Goal: Information Seeking & Learning: Learn about a topic

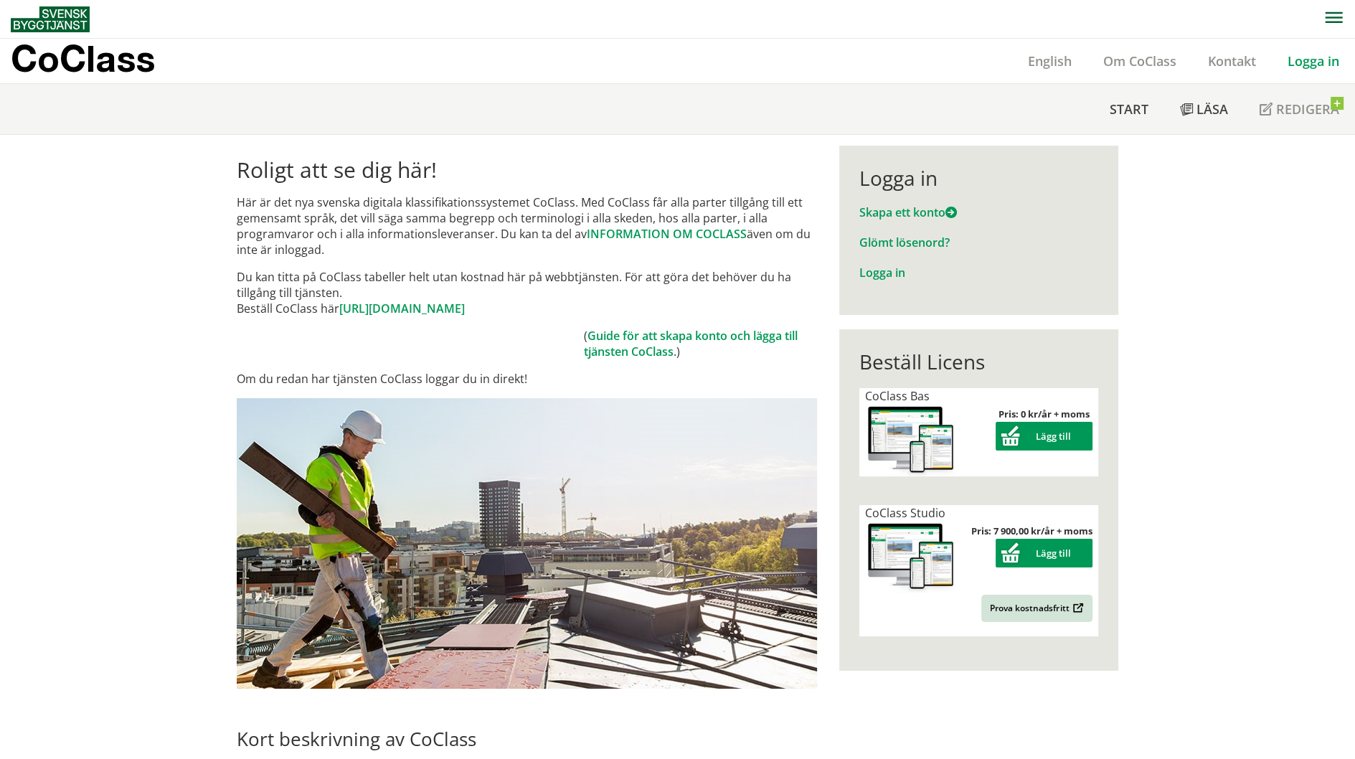
drag, startPoint x: 1133, startPoint y: 242, endPoint x: 1137, endPoint y: 230, distance: 12.7
click at [1129, 52] on link "Om CoClass" at bounding box center [1140, 60] width 105 height 17
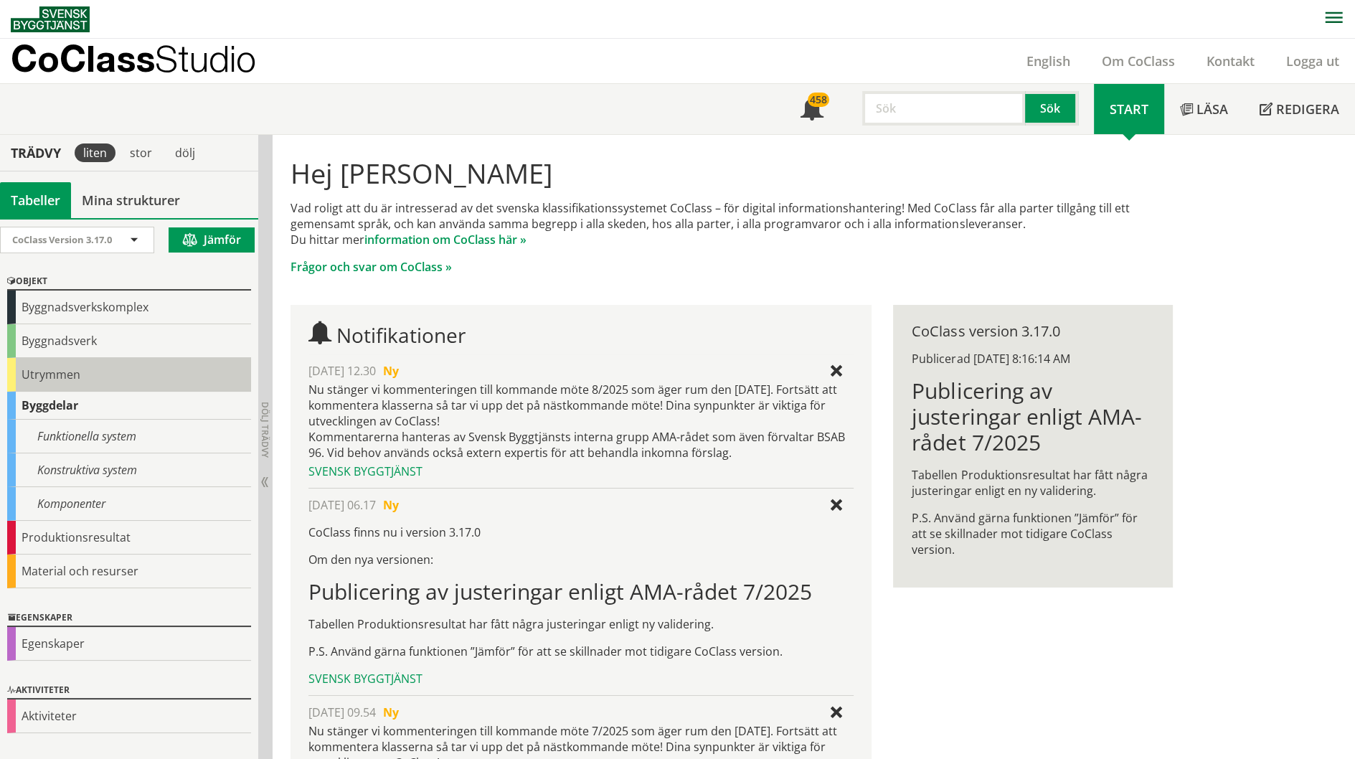
click at [100, 377] on div "Utrymmen" at bounding box center [129, 375] width 244 height 34
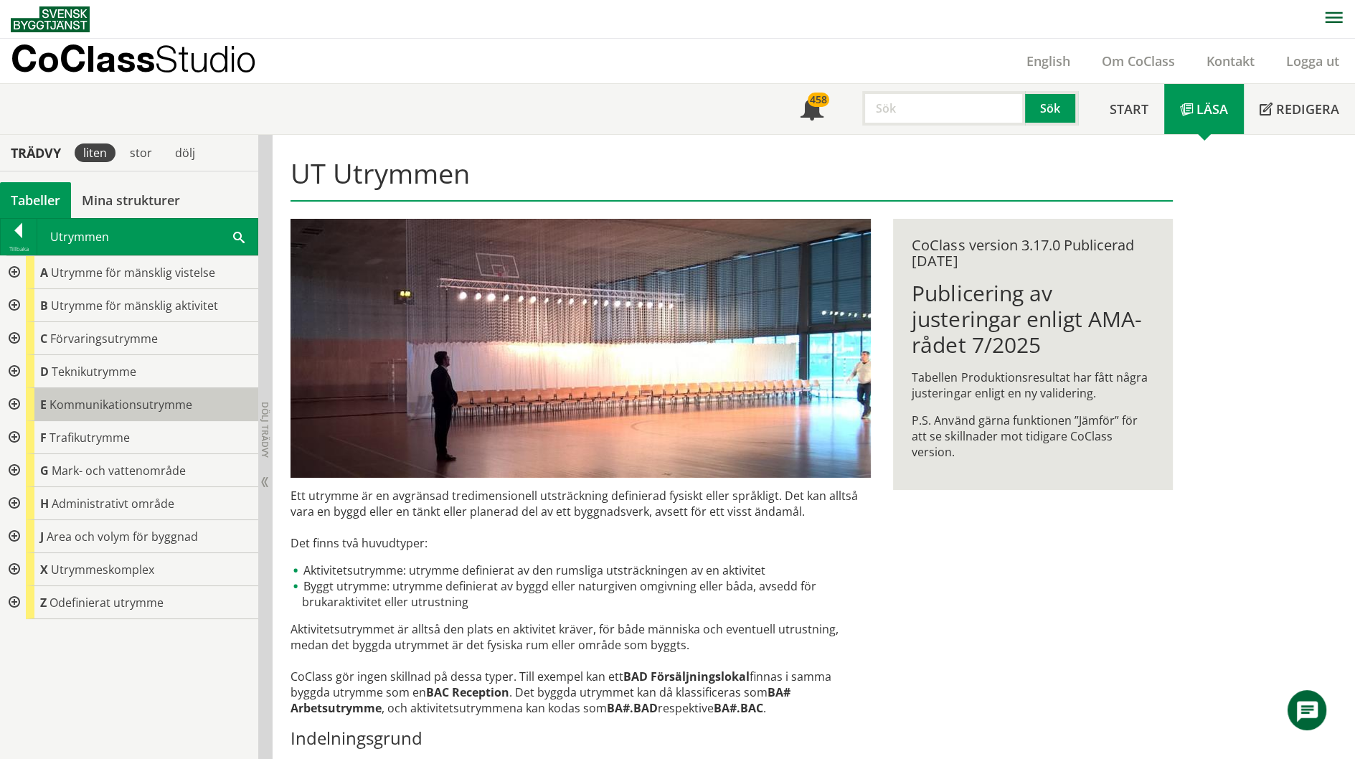
click at [133, 403] on span "Kommunikationsutrymme" at bounding box center [120, 405] width 143 height 16
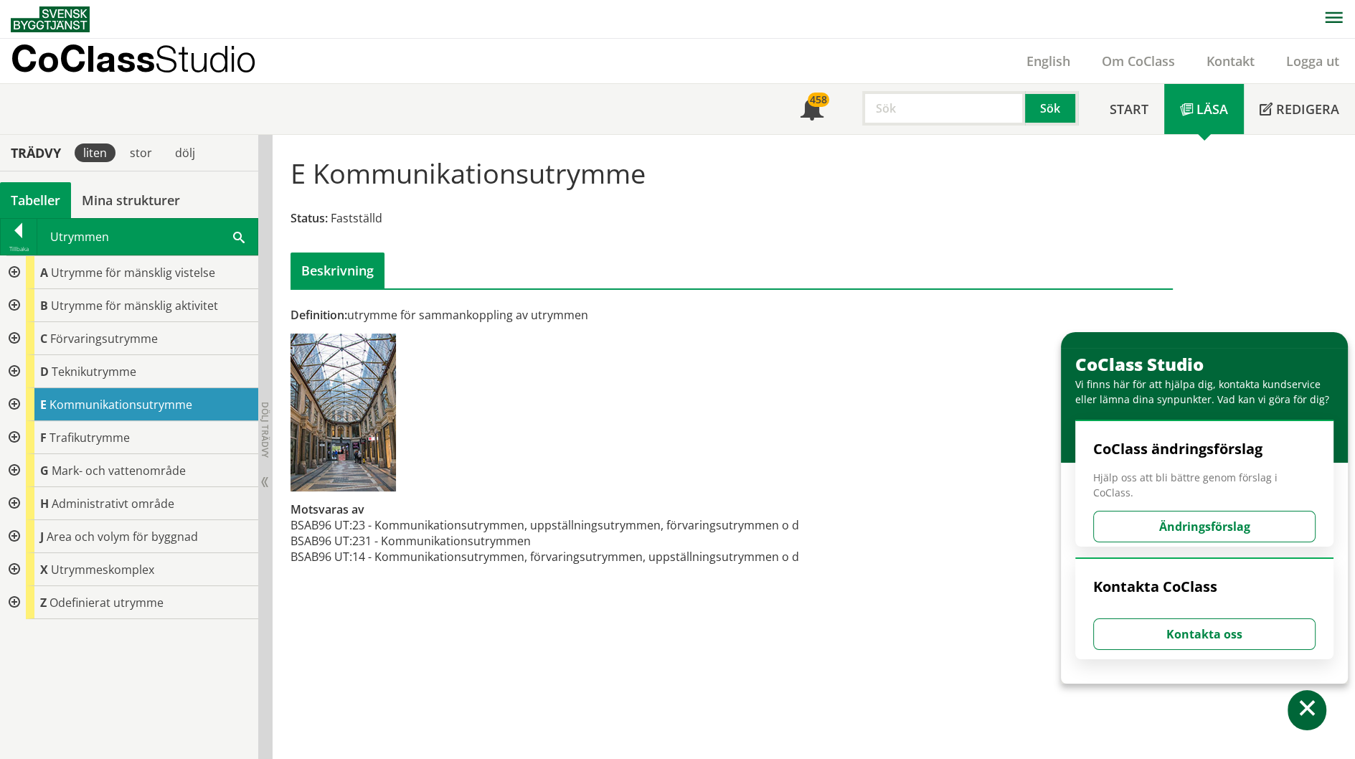
click at [14, 405] on div at bounding box center [13, 404] width 26 height 33
click at [21, 474] on div at bounding box center [24, 470] width 26 height 33
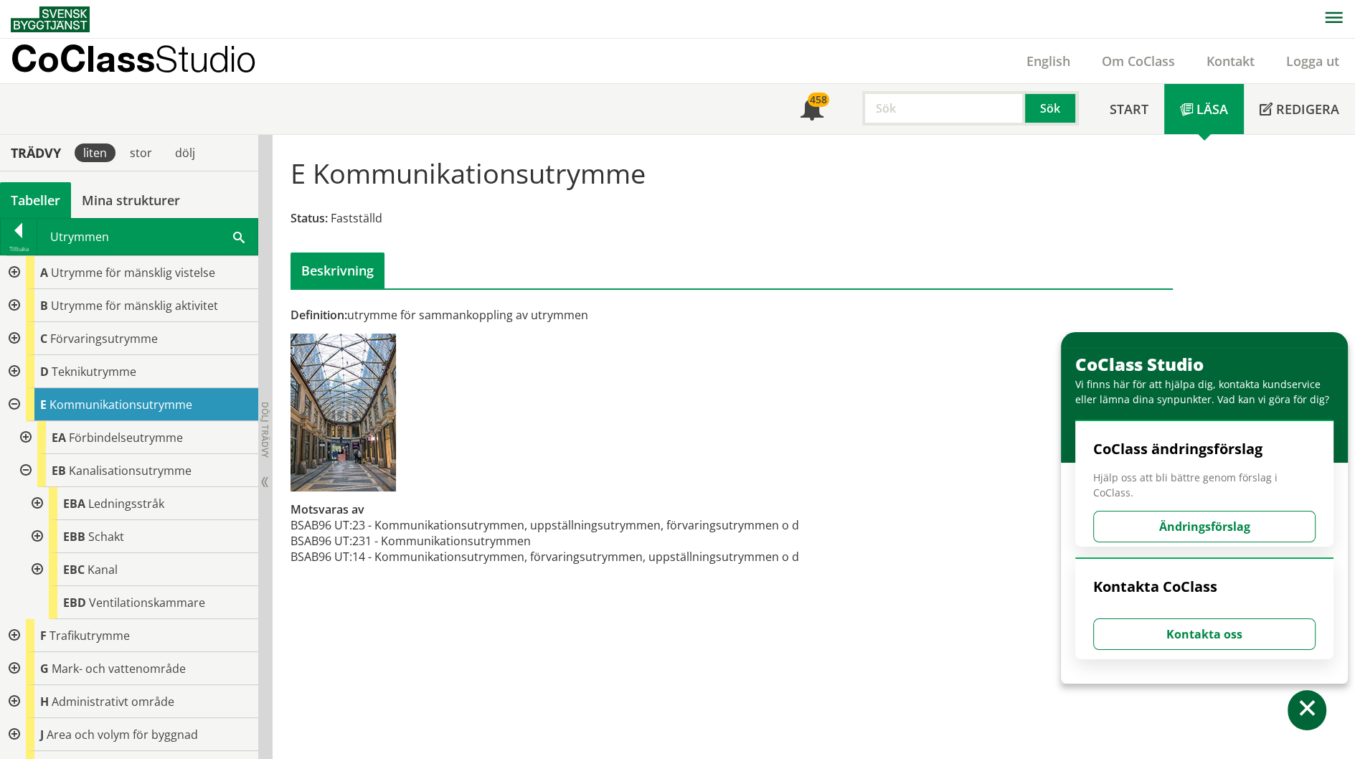
click at [37, 537] on div at bounding box center [36, 536] width 26 height 33
click at [43, 565] on div at bounding box center [47, 569] width 26 height 33
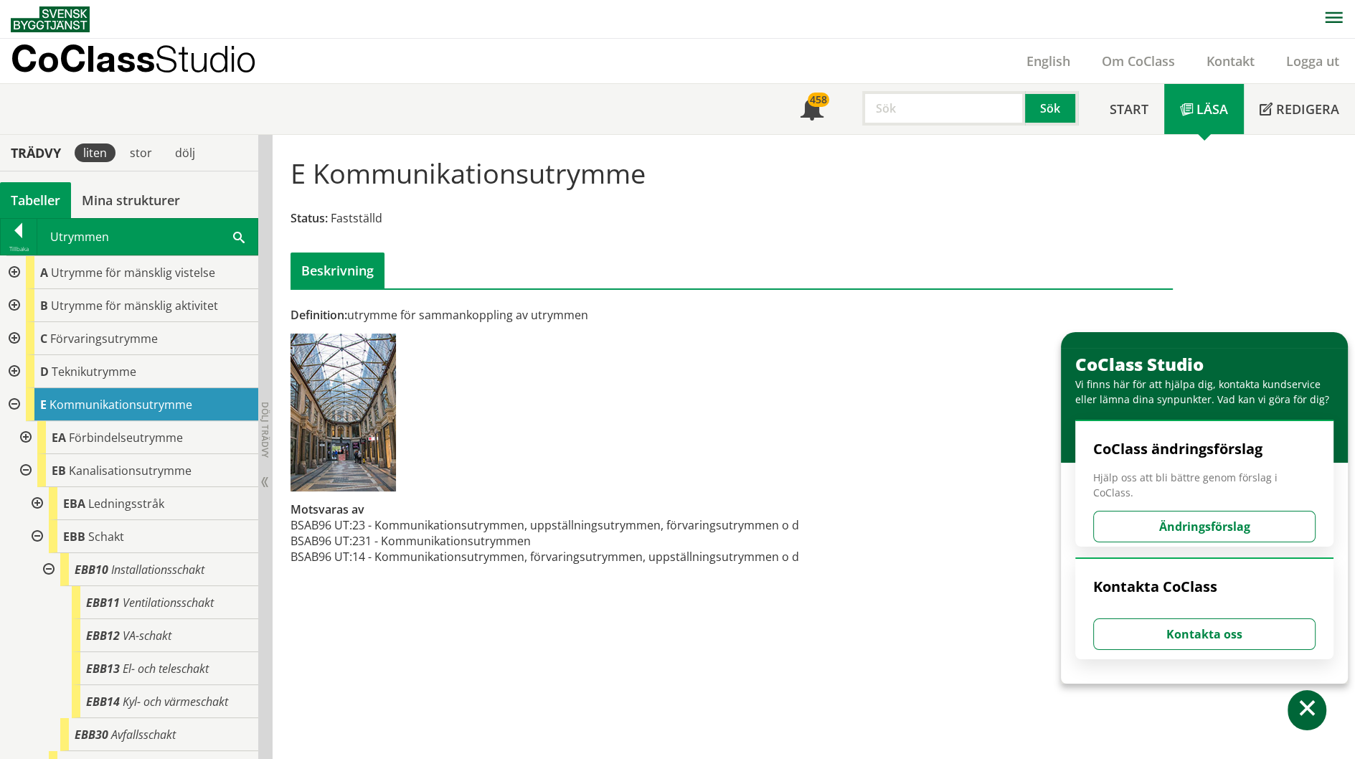
click at [26, 431] on div at bounding box center [24, 437] width 26 height 33
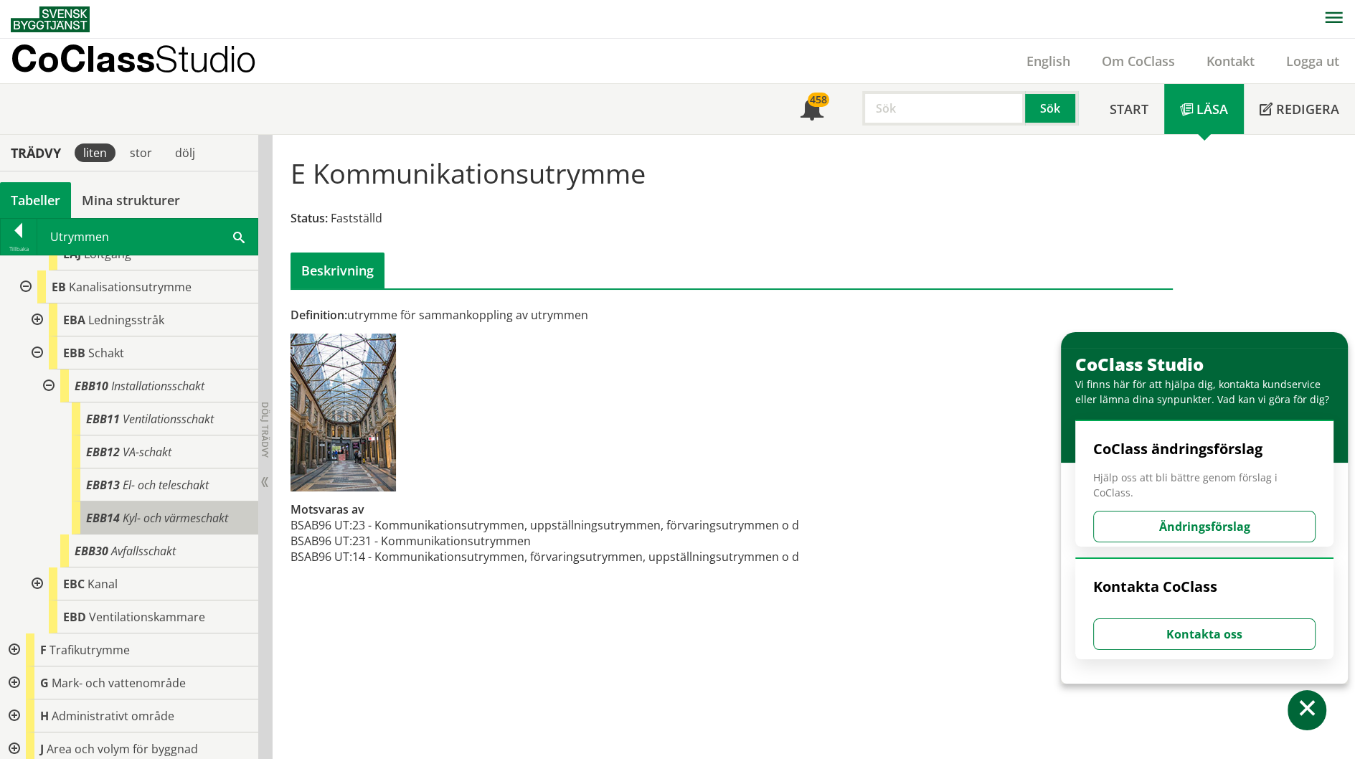
scroll to position [502, 0]
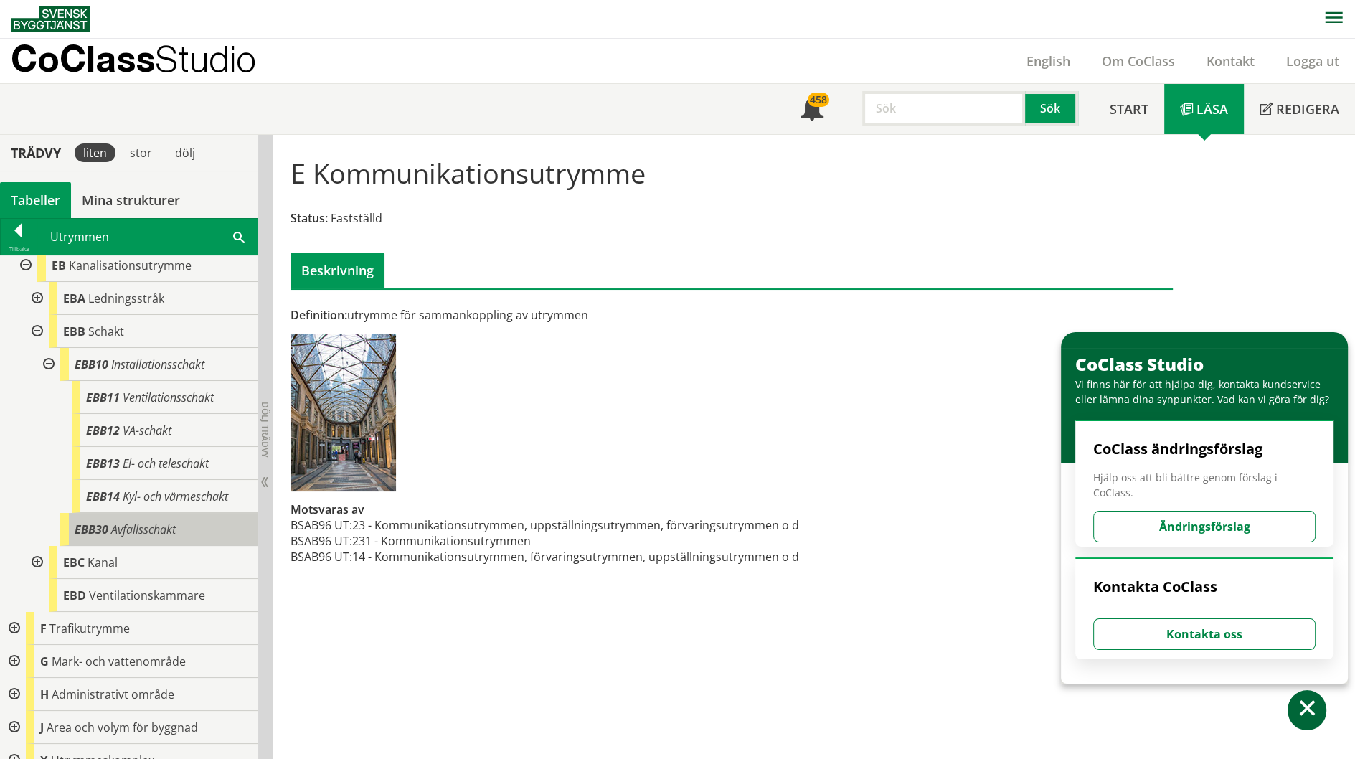
click at [185, 534] on div "EBB30 Avfallsschakt" at bounding box center [159, 529] width 198 height 33
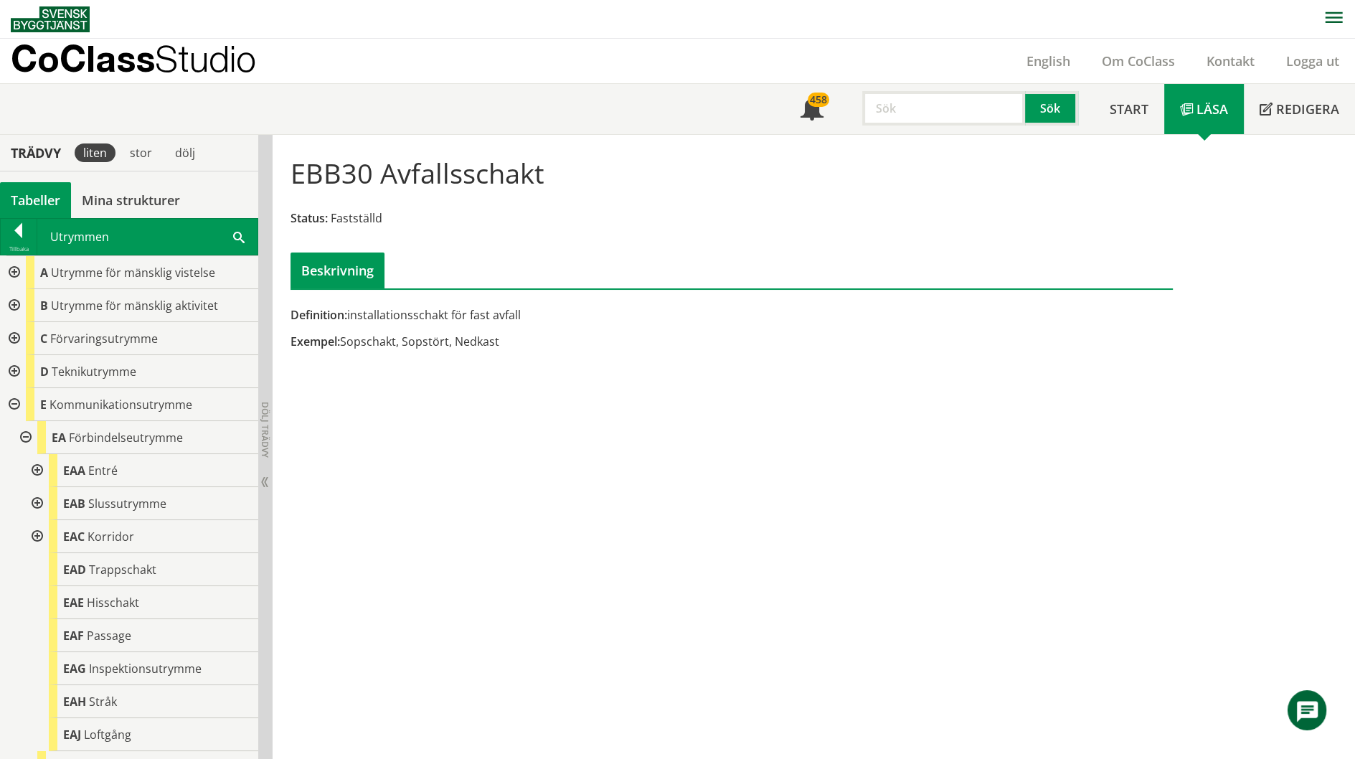
click at [11, 369] on div at bounding box center [13, 371] width 26 height 33
click at [25, 407] on div at bounding box center [24, 404] width 26 height 33
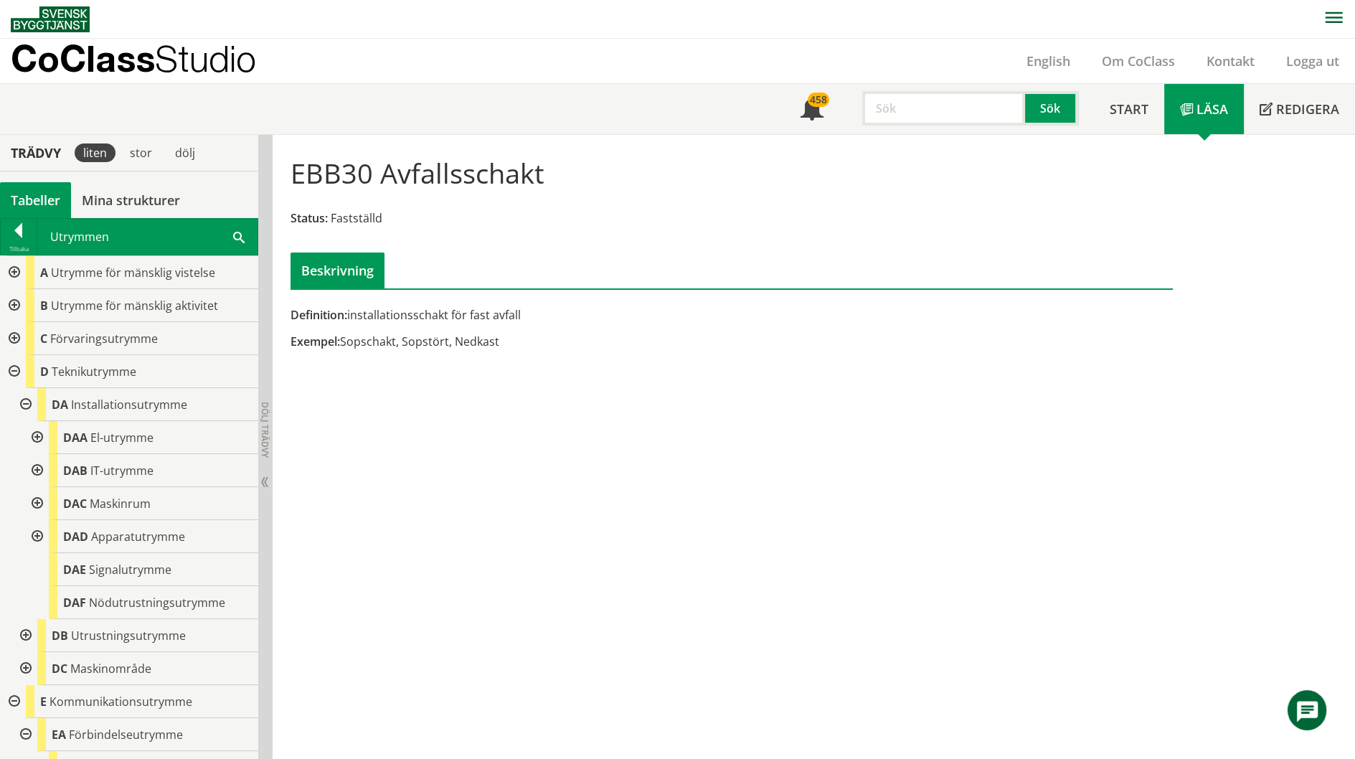
click at [38, 506] on div at bounding box center [36, 503] width 26 height 33
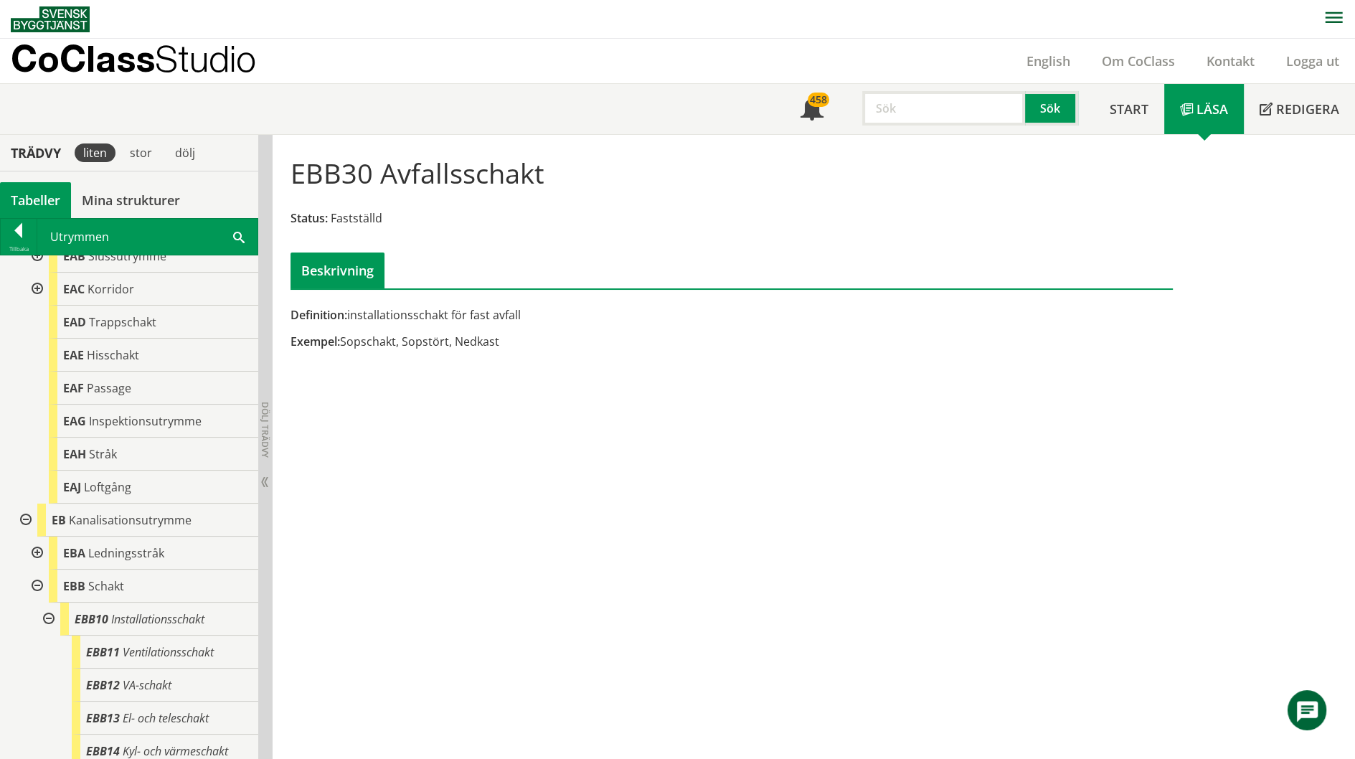
scroll to position [933, 0]
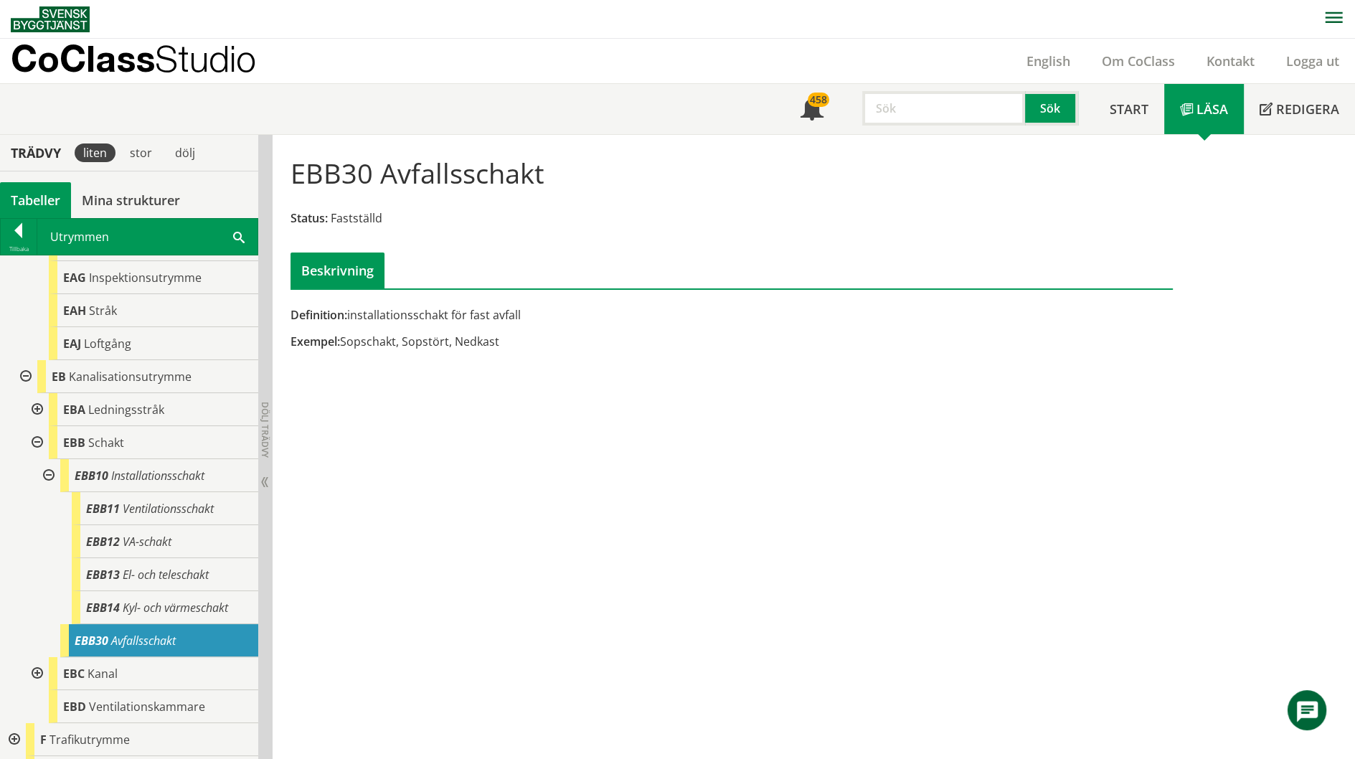
click at [1104, 375] on div "EBB30 Avfallsschakt Status: Fastställd Beskrivning Definition: installationssch…" at bounding box center [814, 447] width 1082 height 625
click at [1352, 374] on div "EBB30 Avfallsschakt Status: Fastställd Beskrivning Definition: installationssch…" at bounding box center [814, 447] width 1082 height 625
click at [184, 652] on div "EBB30 Avfallsschakt" at bounding box center [159, 640] width 198 height 33
click at [186, 646] on div "EBB30 Avfallsschakt" at bounding box center [159, 640] width 198 height 33
